Goal: Find specific fact: Find contact information

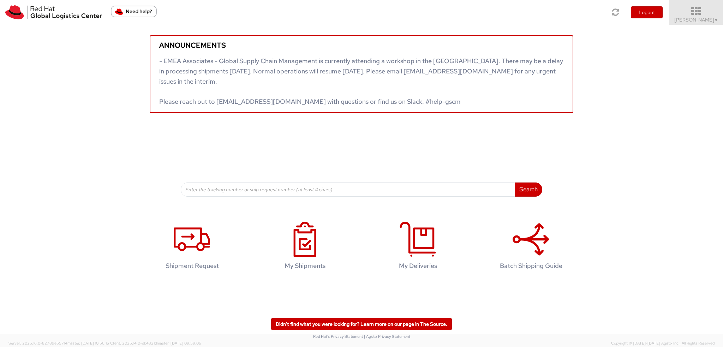
click at [696, 19] on span "Filip Moravec ▼" at bounding box center [696, 20] width 44 height 6
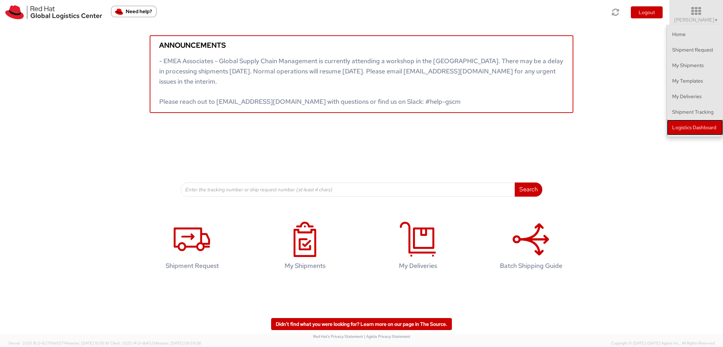
click at [692, 126] on link "Logistics Dashboard" at bounding box center [695, 128] width 56 height 16
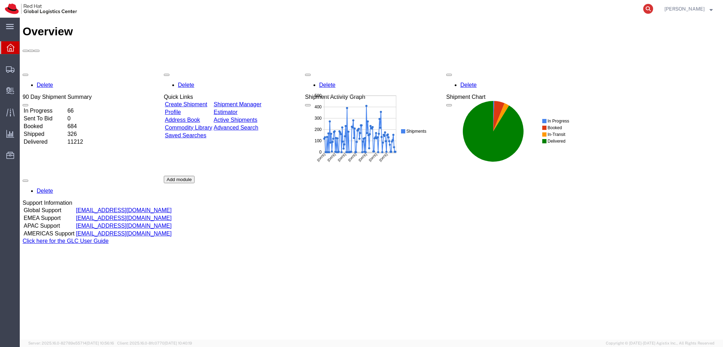
click at [653, 6] on icon at bounding box center [648, 9] width 10 height 10
paste input "5738122246"
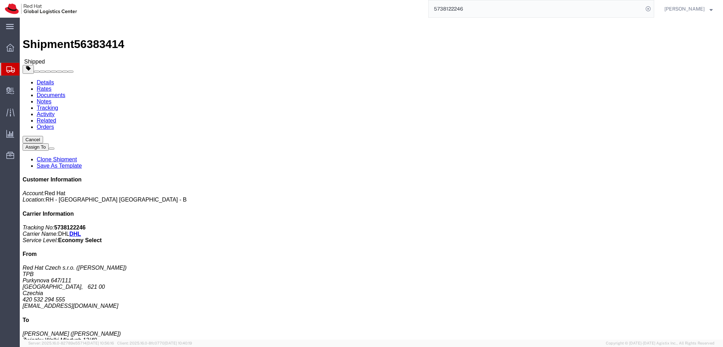
drag, startPoint x: 194, startPoint y: 106, endPoint x: 173, endPoint y: 115, distance: 23.1
click address "[PERSON_NAME] ([PERSON_NAME]) [STREET_ADDRESS] [PHONE_NUMBER] [EMAIL_ADDRESS][D…"
drag, startPoint x: 190, startPoint y: 111, endPoint x: 148, endPoint y: 112, distance: 41.7
click address "[PERSON_NAME] ([PERSON_NAME]) [STREET_ADDRESS] [PHONE_NUMBER] [EMAIL_ADDRESS][D…"
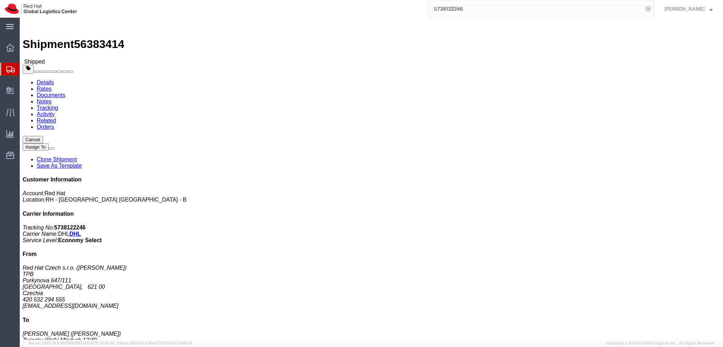
copy address "[EMAIL_ADDRESS][DOMAIN_NAME]"
drag, startPoint x: 148, startPoint y: 74, endPoint x: 206, endPoint y: 116, distance: 71.1
click address "[PERSON_NAME] ([PERSON_NAME]) [STREET_ADDRESS] [PHONE_NUMBER] [EMAIL_ADDRESS][D…"
copy address "[PERSON_NAME] ([PERSON_NAME]) [STREET_ADDRESS] [PHONE_NUMBER] [EMAIL_ADDRESS][D…"
click at [512, 6] on input "5738122246" at bounding box center [536, 8] width 215 height 17
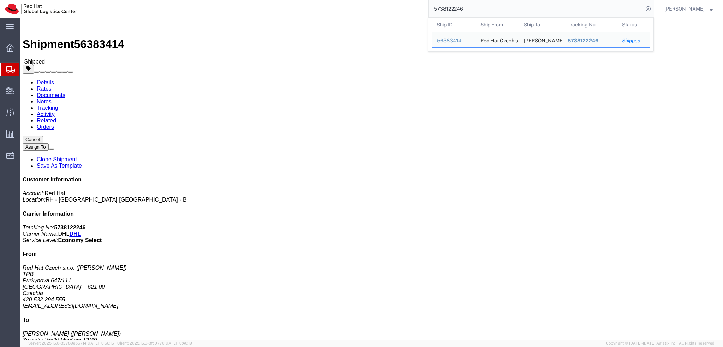
click at [512, 6] on input "5738122246" at bounding box center [536, 8] width 215 height 17
paste input "391816317122"
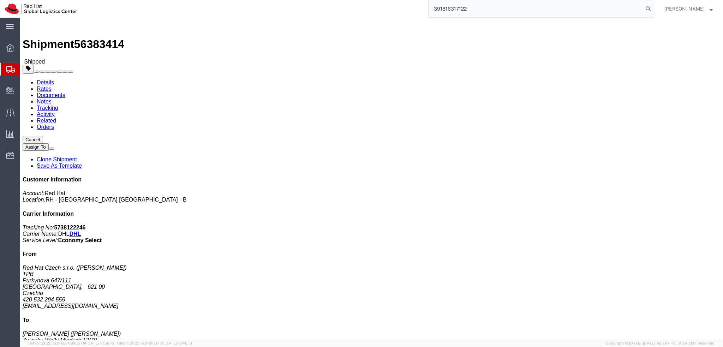
type input "391816317122"
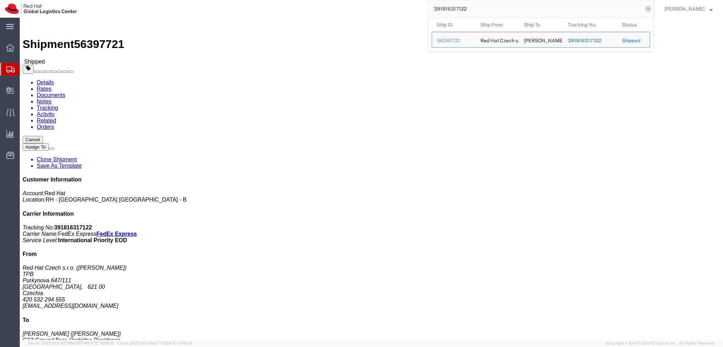
drag, startPoint x: 198, startPoint y: 118, endPoint x: 191, endPoint y: 119, distance: 7.1
click address "[PERSON_NAME] ([PERSON_NAME] Pranava) G12 Ground floor, Orchidea Residence [PER…"
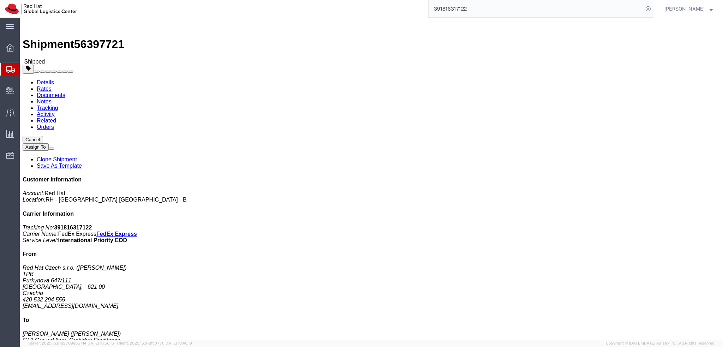
click address "[PERSON_NAME] ([PERSON_NAME] Pranava) G12 Ground floor, Orchidea Residence [PER…"
drag, startPoint x: 196, startPoint y: 117, endPoint x: 139, endPoint y: 120, distance: 57.6
click div "Ship From Red Hat Czech s.r.o. ([PERSON_NAME]) TPB Purkynova 647/111 [GEOGRAPHI…"
drag, startPoint x: 188, startPoint y: 130, endPoint x: 177, endPoint y: 116, distance: 17.6
click div "Ship From Red Hat Czech s.r.o. ([PERSON_NAME]) TPB Purkynova 647/111 [GEOGRAPHI…"
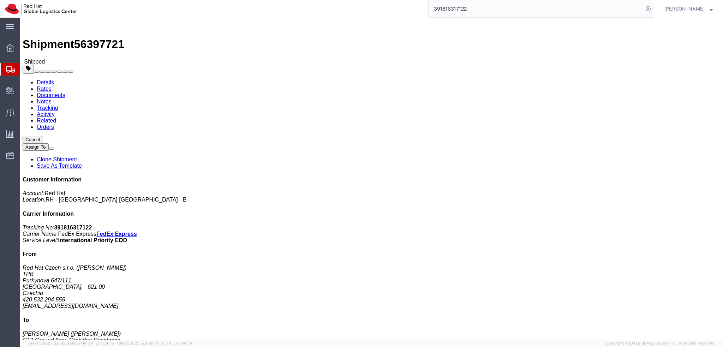
click address "[PERSON_NAME] ([PERSON_NAME] Pranava) G12 Ground floor, Orchidea Residence [PER…"
drag, startPoint x: 146, startPoint y: 118, endPoint x: 196, endPoint y: 118, distance: 49.1
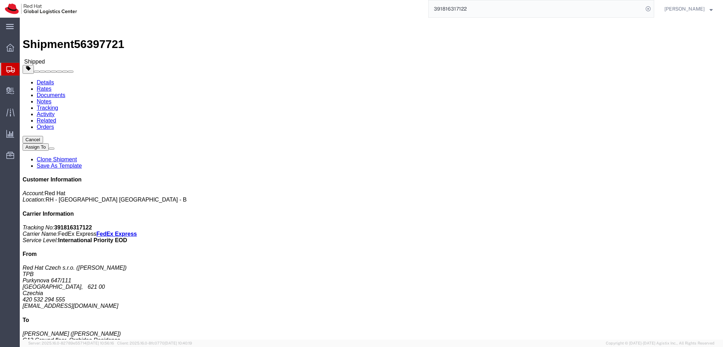
click div "Ship To [PERSON_NAME] ([PERSON_NAME] Pranava) G12 Ground floor, Orchidea Reside…"
copy address "[EMAIL_ADDRESS][DOMAIN_NAME]"
click address "[PERSON_NAME] ([PERSON_NAME] Pranava) G12 Ground floor, Orchidea Residence [PER…"
click div "Ship From Red Hat Czech s.r.o. ([PERSON_NAME]) TPB Purkynova 647/111 [GEOGRAPHI…"
drag, startPoint x: 196, startPoint y: 119, endPoint x: 145, endPoint y: 121, distance: 50.9
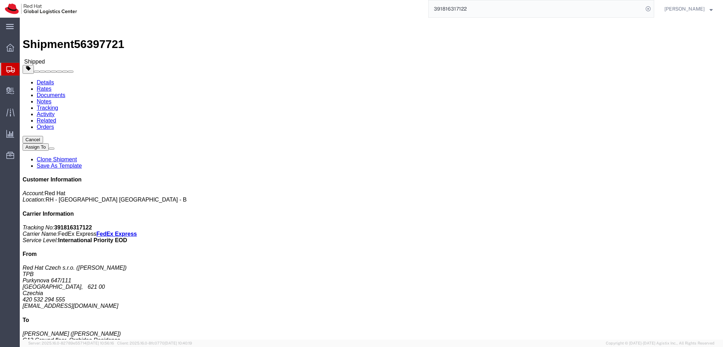
click div "Ship To [PERSON_NAME] ([PERSON_NAME] Pranava) G12 Ground floor, Orchidea Reside…"
copy address "[EMAIL_ADDRESS][DOMAIN_NAME]"
